Goal: Task Accomplishment & Management: Use online tool/utility

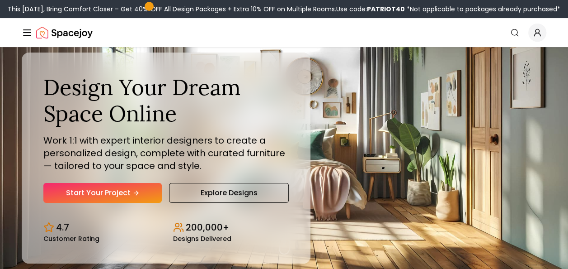
click at [536, 34] on icon "Global" at bounding box center [537, 32] width 9 height 9
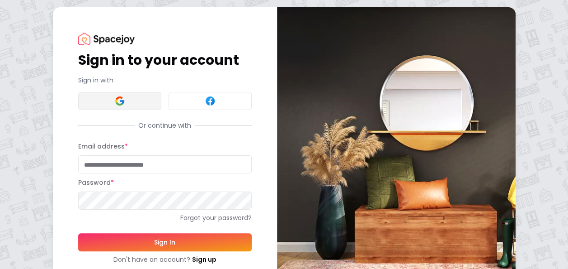
click at [144, 98] on button at bounding box center [119, 101] width 83 height 18
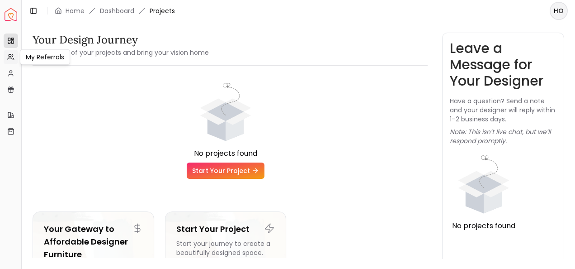
click at [12, 58] on icon at bounding box center [10, 56] width 7 height 7
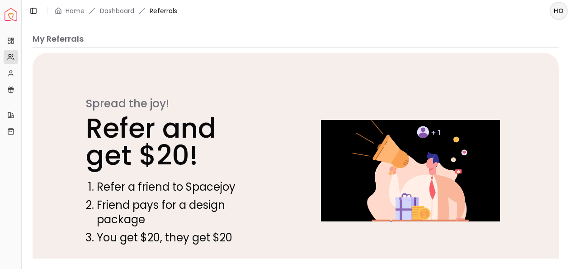
click at [12, 16] on img "Spacejoy" at bounding box center [11, 14] width 13 height 13
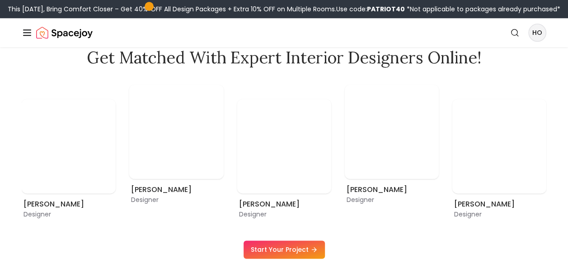
scroll to position [442, 0]
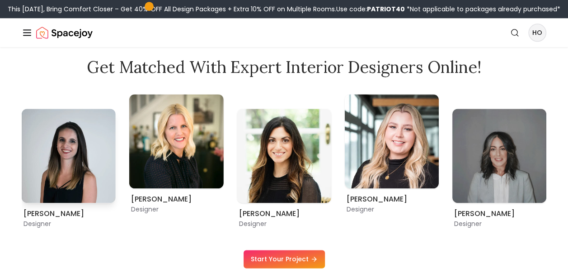
click at [62, 145] on img "2 / 9" at bounding box center [69, 156] width 94 height 94
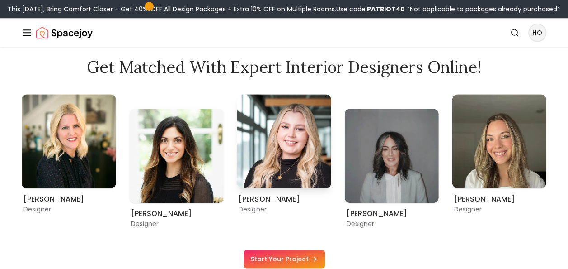
click at [270, 188] on img "5 / 9" at bounding box center [284, 141] width 94 height 94
click at [285, 261] on link "Start Your Project" at bounding box center [284, 259] width 81 height 18
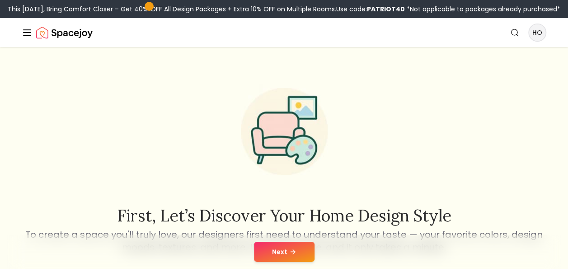
click at [25, 33] on icon "Global" at bounding box center [27, 32] width 11 height 11
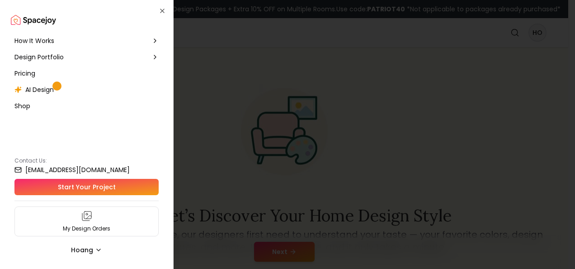
click at [32, 41] on span "How It Works" at bounding box center [34, 40] width 40 height 9
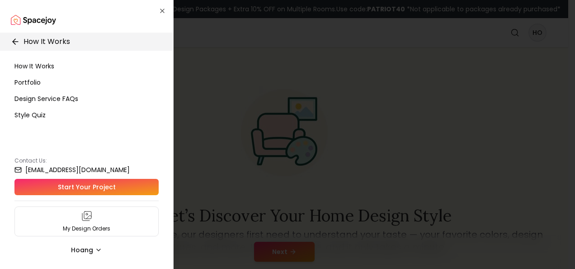
click at [27, 23] on img "Spacejoy" at bounding box center [33, 20] width 45 height 18
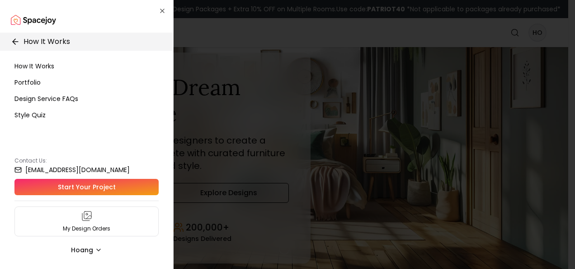
click at [158, 9] on div "How It Works How It Works Portfolio Design Service FAQs Style Quiz Contact Us: …" at bounding box center [87, 134] width 174 height 269
click at [165, 11] on icon "button" at bounding box center [162, 10] width 7 height 7
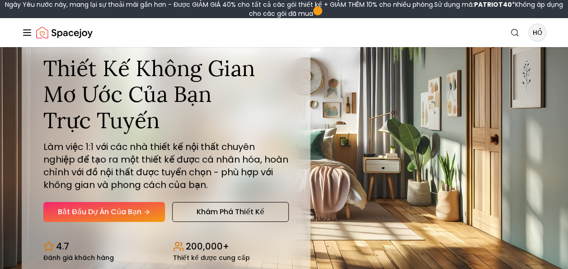
click at [47, 31] on img "Niềm vui không gian" at bounding box center [64, 33] width 57 height 18
click at [19, 34] on div "Niềm vui không gian Tìm kiếm HỒ How It Works Design Portfolio Pricing AI Design…" at bounding box center [284, 32] width 568 height 29
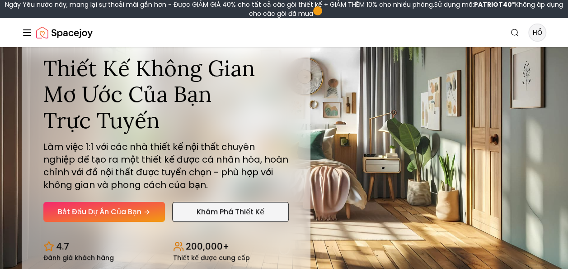
click at [223, 213] on link "Khám phá thiết kế" at bounding box center [230, 212] width 117 height 20
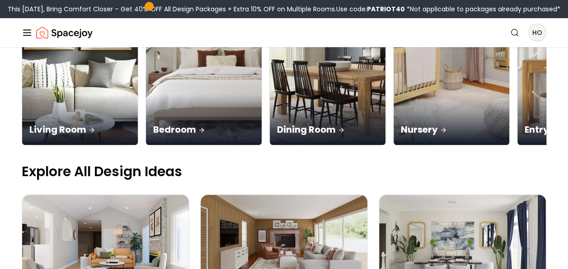
scroll to position [264, 0]
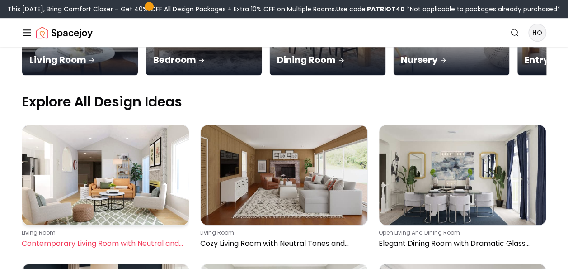
click at [119, 125] on img at bounding box center [105, 175] width 167 height 100
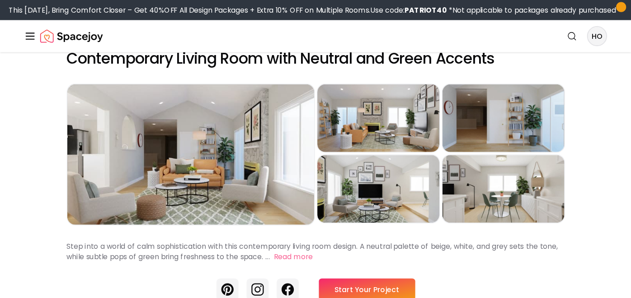
scroll to position [17, 0]
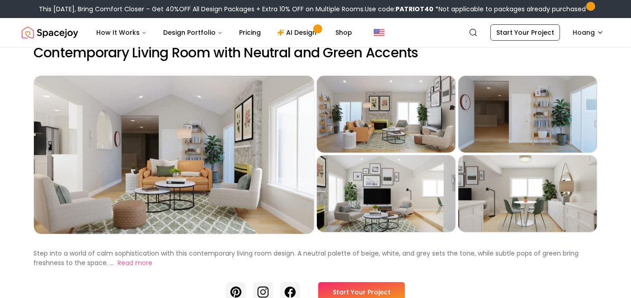
drag, startPoint x: 501, startPoint y: 0, endPoint x: 429, endPoint y: 263, distance: 272.8
click at [429, 263] on div "Step into a world of calm sophistication with this contemporary living room des…" at bounding box center [315, 258] width 564 height 19
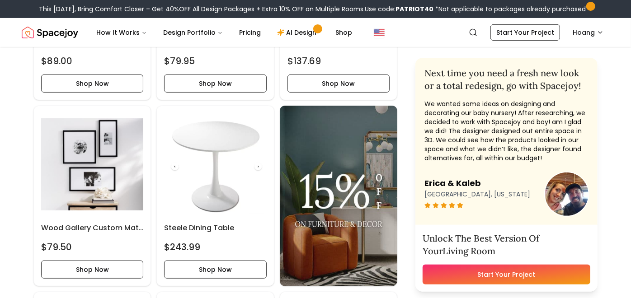
scroll to position [2234, 0]
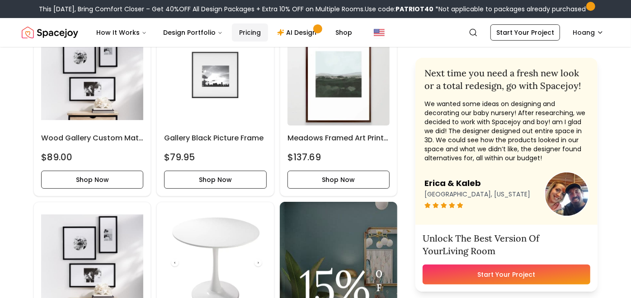
click at [253, 28] on link "Pricing" at bounding box center [250, 33] width 36 height 18
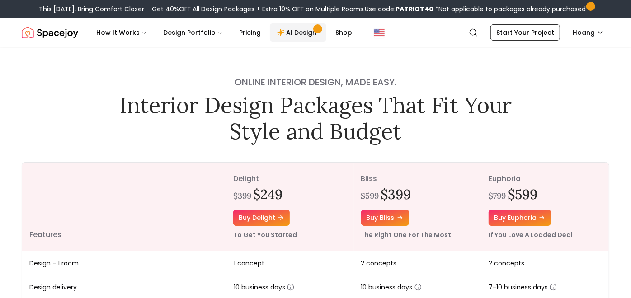
click at [293, 30] on font "AI Design" at bounding box center [301, 32] width 30 height 9
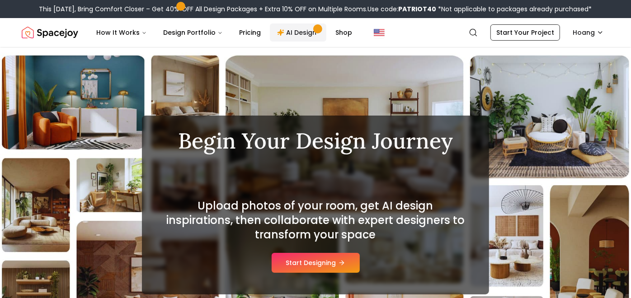
click at [300, 30] on link "AI Design" at bounding box center [298, 33] width 57 height 18
click at [305, 255] on button "Start Designing" at bounding box center [316, 263] width 88 height 20
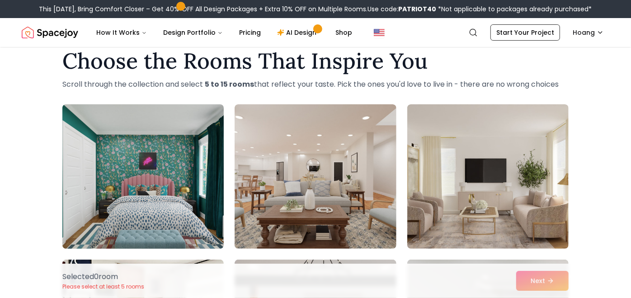
scroll to position [18, 0]
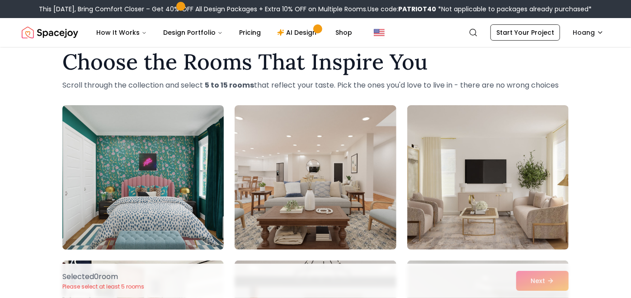
click at [207, 168] on img at bounding box center [143, 178] width 170 height 152
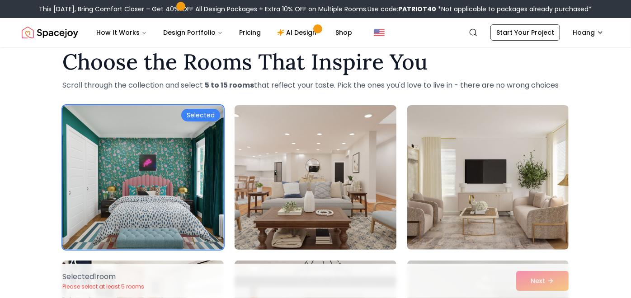
click at [296, 169] on img at bounding box center [316, 178] width 170 height 152
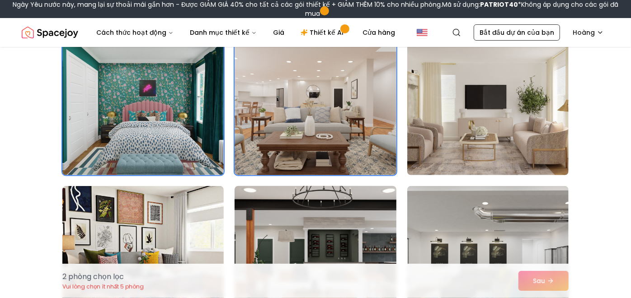
scroll to position [234, 0]
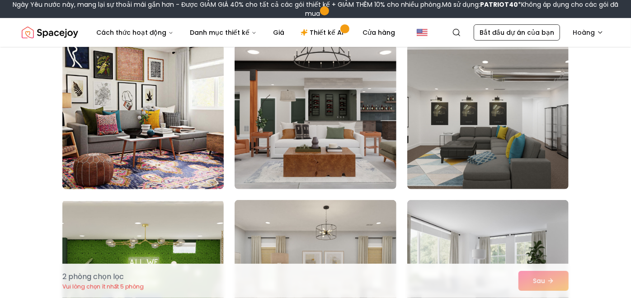
click at [187, 138] on img at bounding box center [143, 117] width 170 height 152
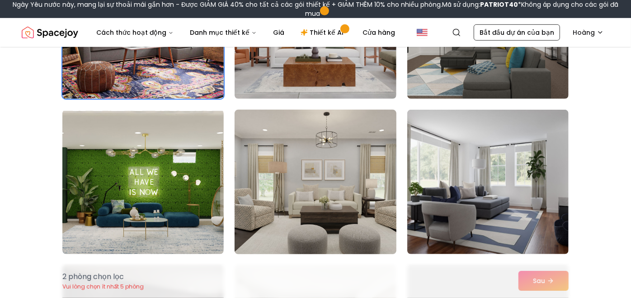
click at [274, 174] on img at bounding box center [316, 182] width 170 height 152
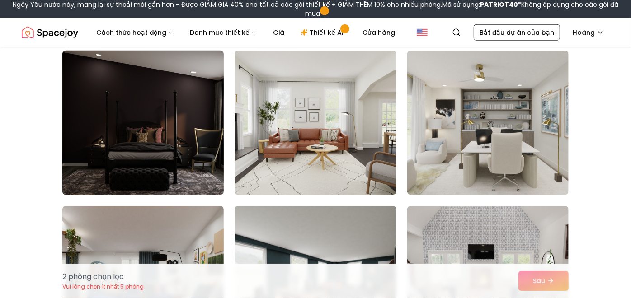
click at [153, 134] on img at bounding box center [143, 123] width 170 height 152
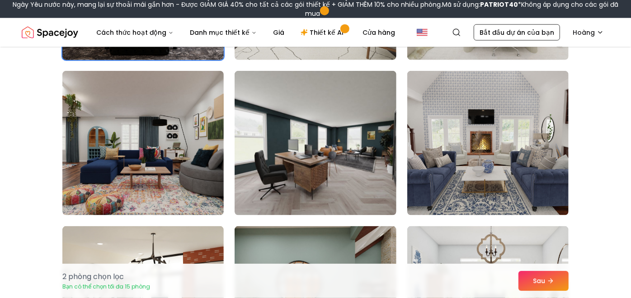
scroll to position [682, 0]
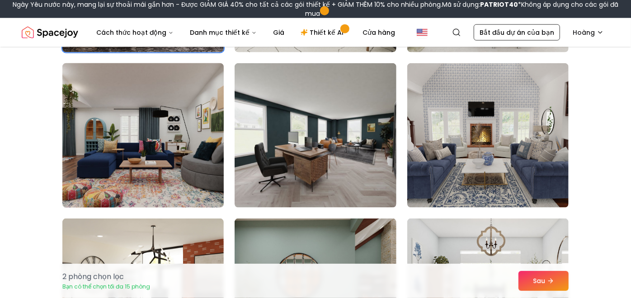
click at [180, 141] on img at bounding box center [143, 136] width 170 height 152
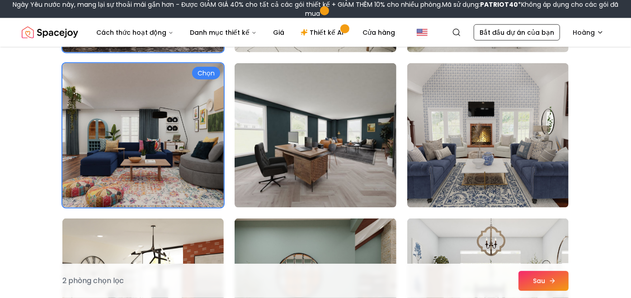
click at [550, 279] on icon at bounding box center [552, 281] width 7 height 7
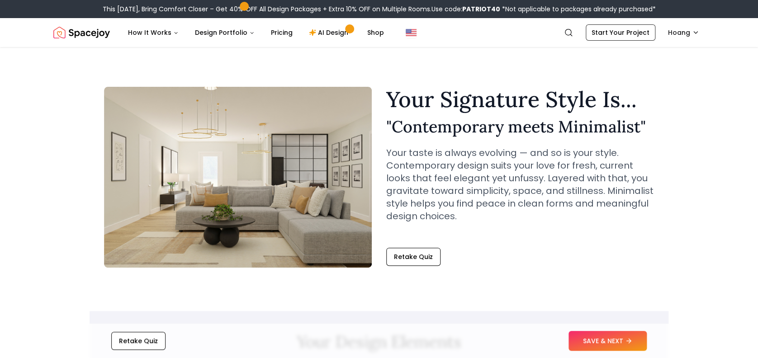
drag, startPoint x: 532, startPoint y: 0, endPoint x: 402, endPoint y: 86, distance: 155.6
click at [402, 89] on h1 "Your Signature Style Is..." at bounding box center [520, 100] width 268 height 22
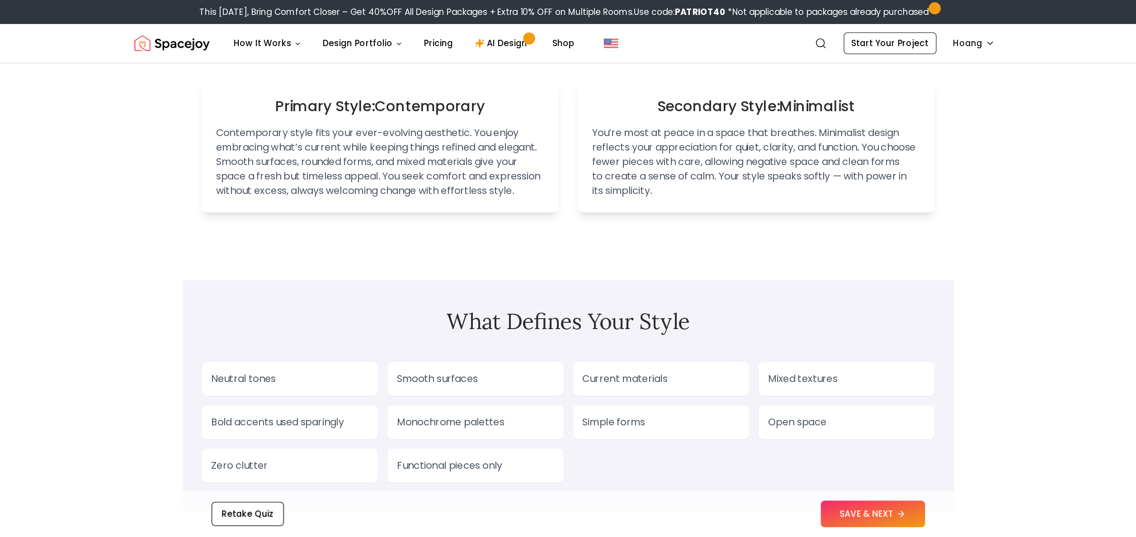
scroll to position [592, 0]
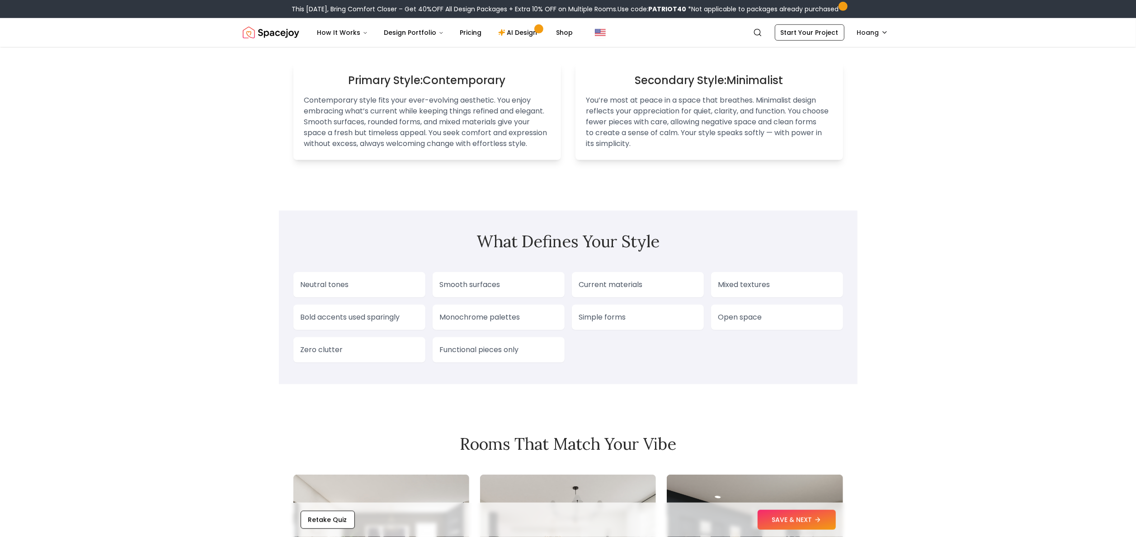
drag, startPoint x: 702, startPoint y: 0, endPoint x: 219, endPoint y: 304, distance: 570.8
click at [219, 298] on div "Your Signature Style Is... " Contemporary meets Minimalist " Your taste is alwa…" at bounding box center [568, 255] width 1136 height 1601
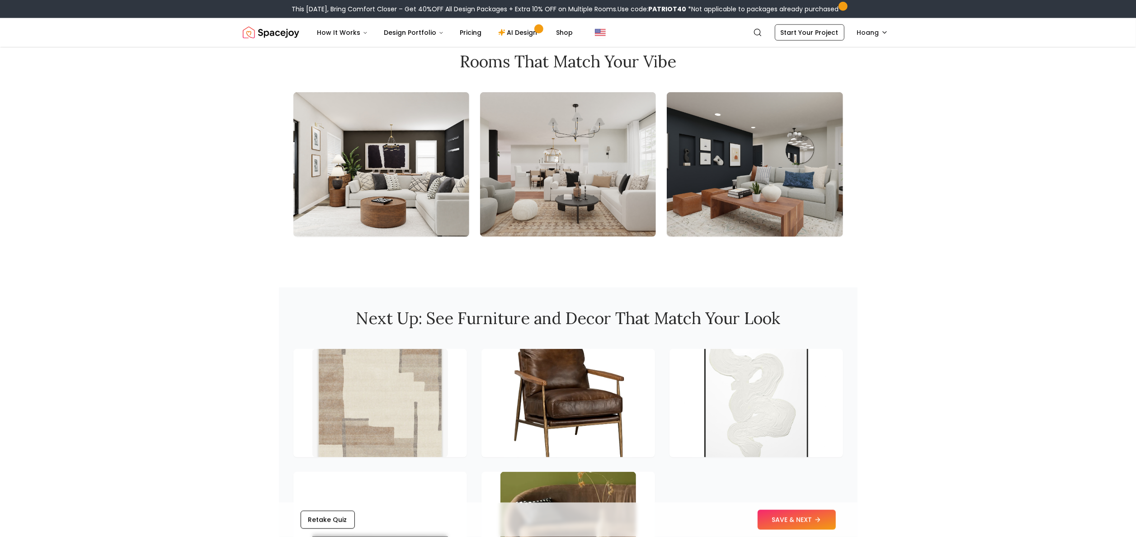
scroll to position [976, 0]
